Goal: Check status: Check status

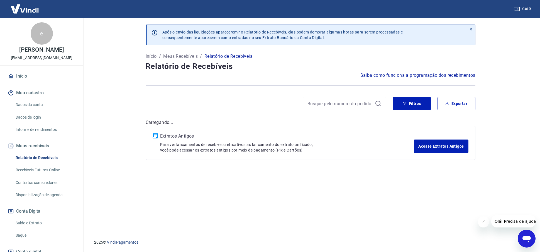
drag, startPoint x: 26, startPoint y: 221, endPoint x: 121, endPoint y: 200, distance: 97.8
click at [26, 221] on link "Saldo e Extrato" at bounding box center [44, 222] width 63 height 11
